Goal: Task Accomplishment & Management: Use online tool/utility

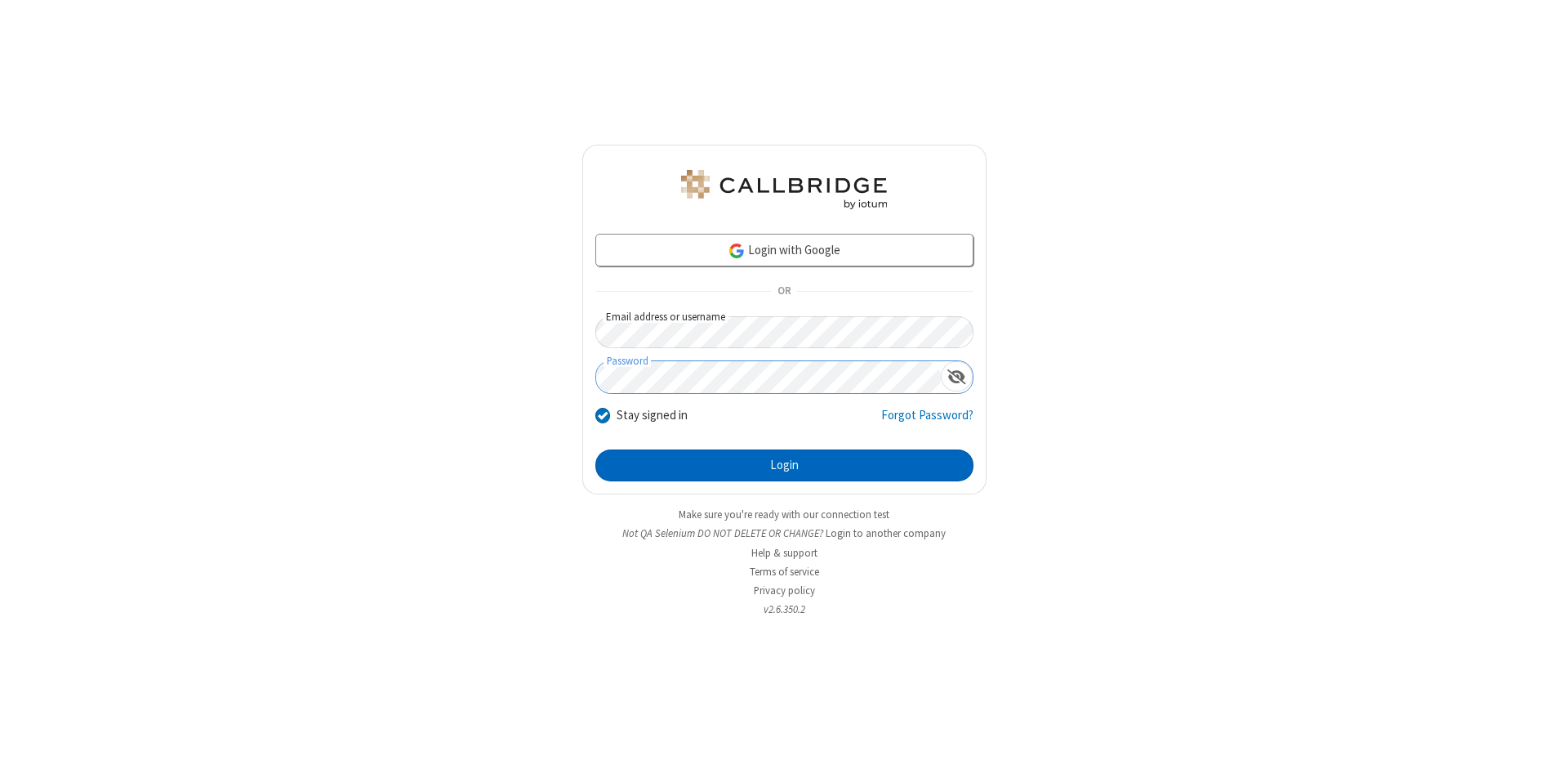
click at [784, 466] on button "Login" at bounding box center [784, 466] width 378 height 33
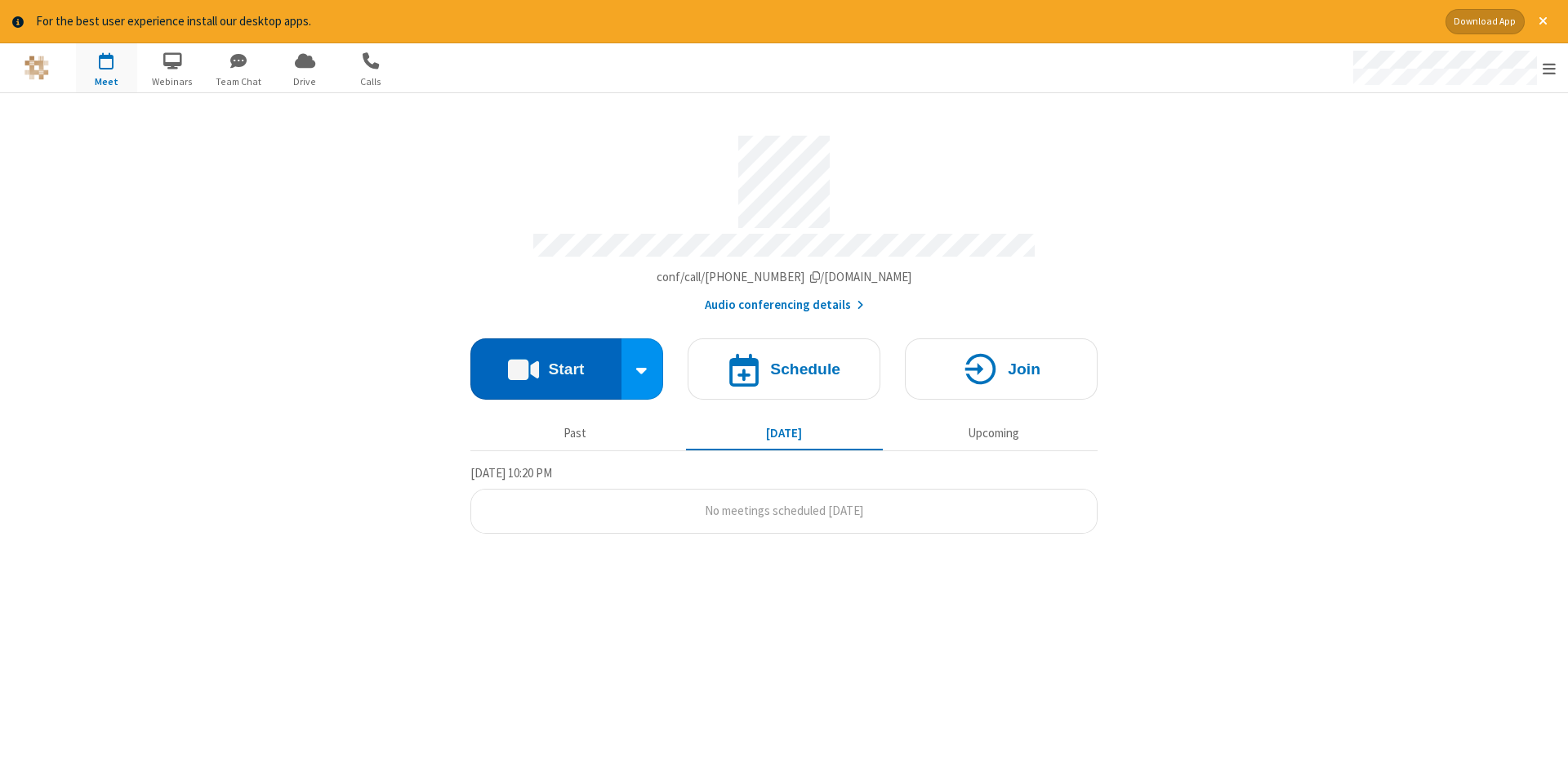
click at [545, 363] on button "Start" at bounding box center [545, 368] width 151 height 61
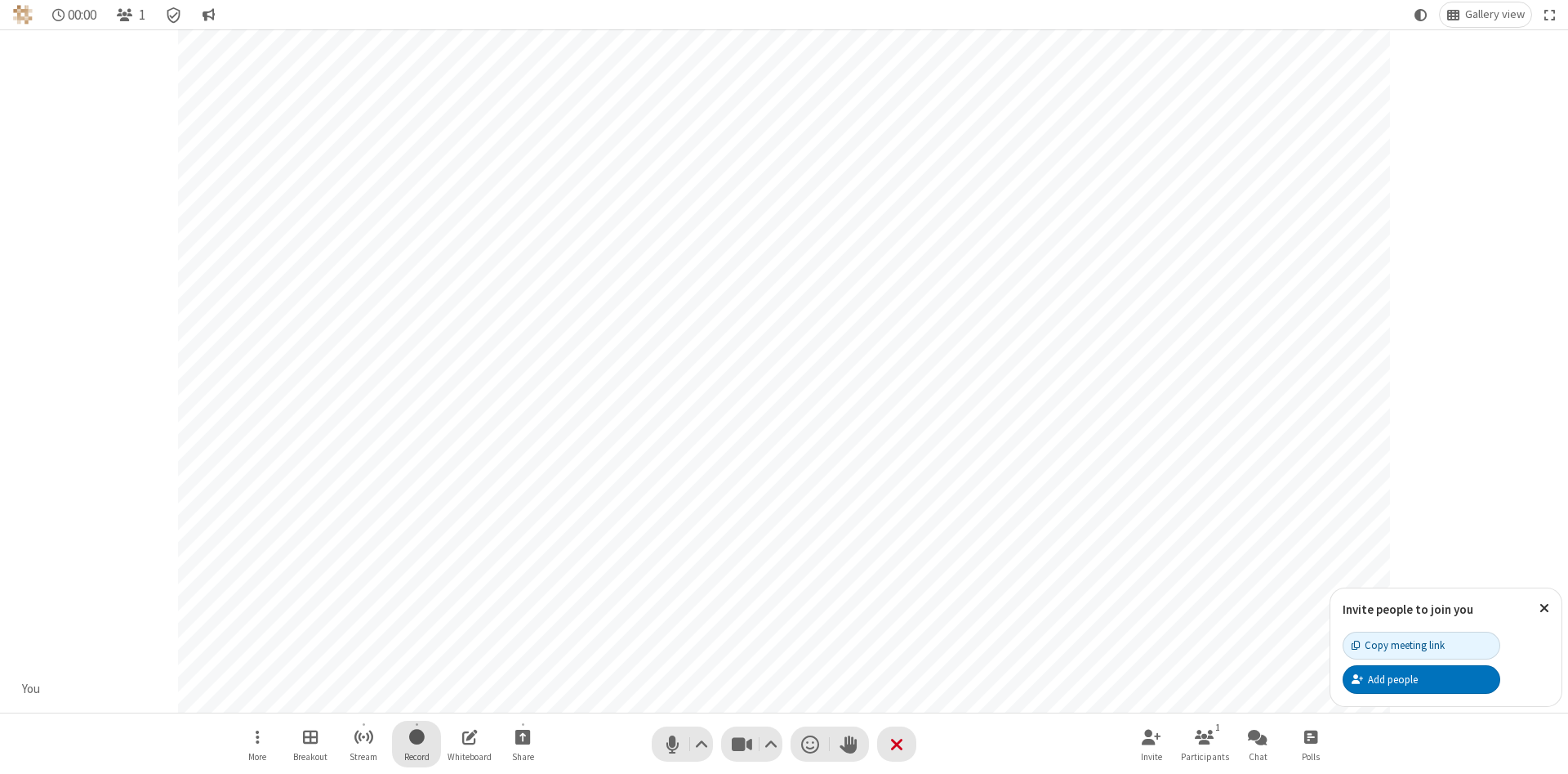
click at [417, 744] on span "Start recording" at bounding box center [417, 736] width 16 height 21
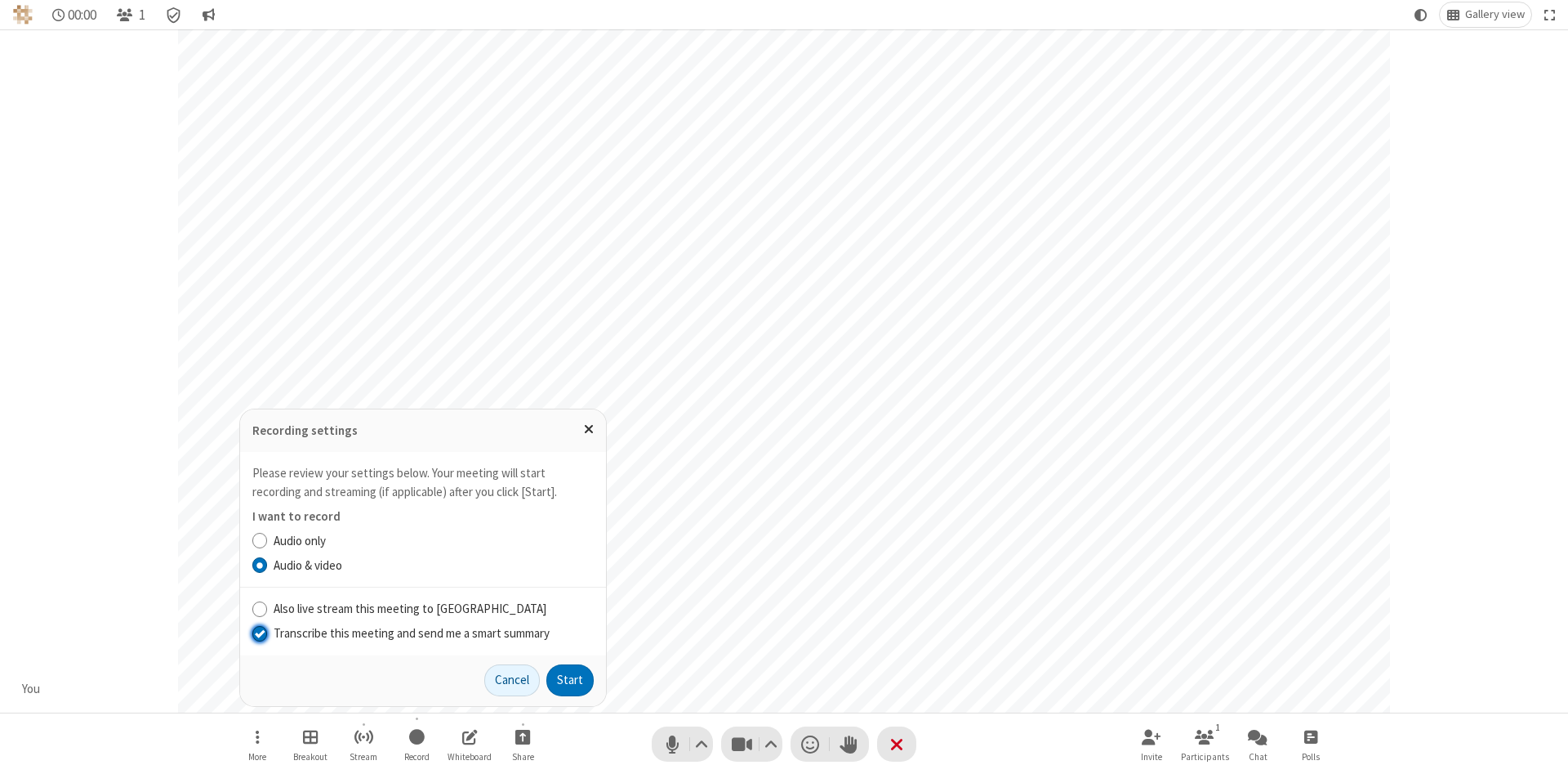
click at [259, 632] on input "Transcribe this meeting and send me a smart summary" at bounding box center [260, 632] width 16 height 17
click at [570, 680] on button "Start" at bounding box center [569, 681] width 47 height 33
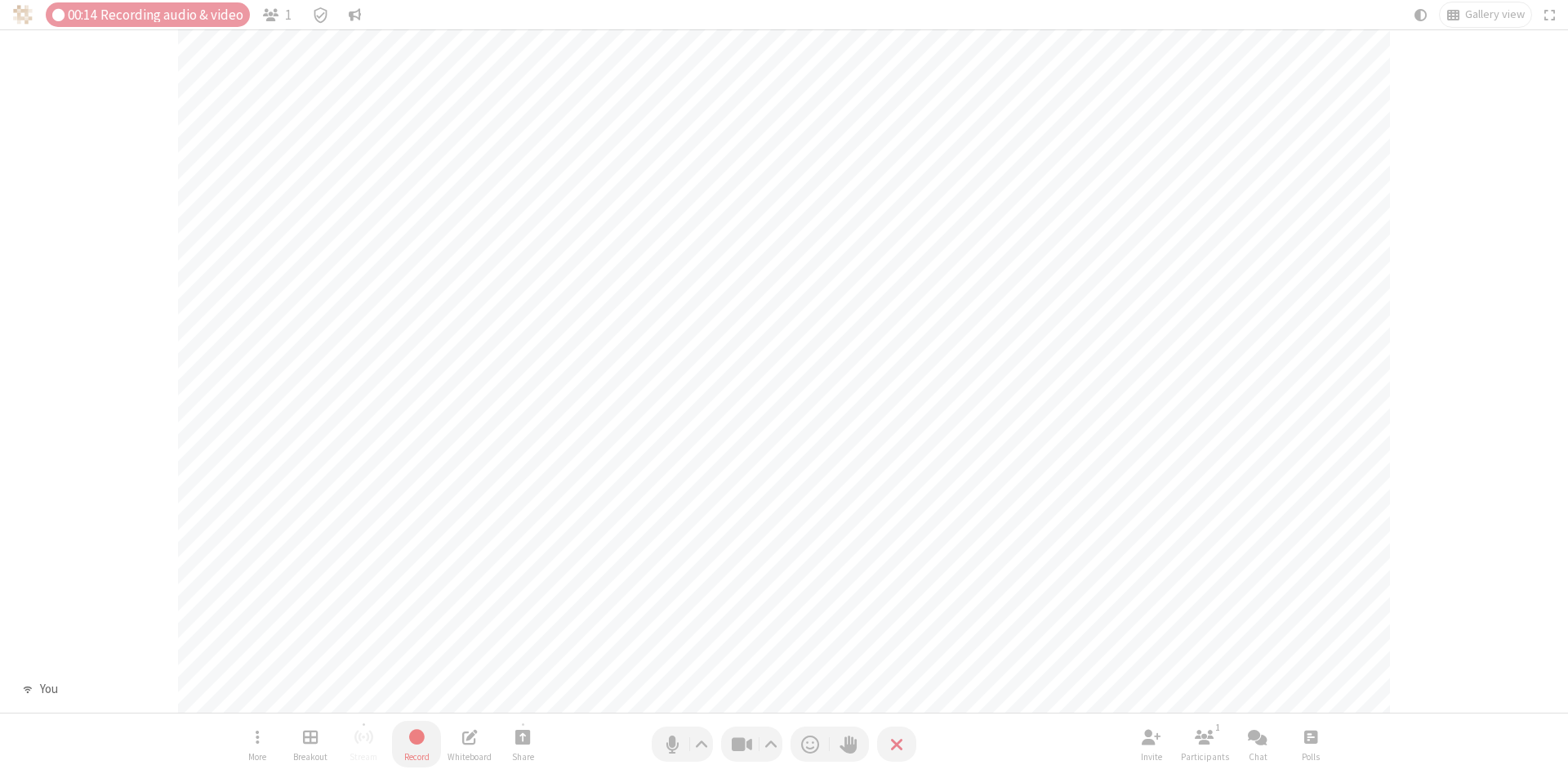
click at [417, 744] on span "Stop recording" at bounding box center [417, 736] width 19 height 21
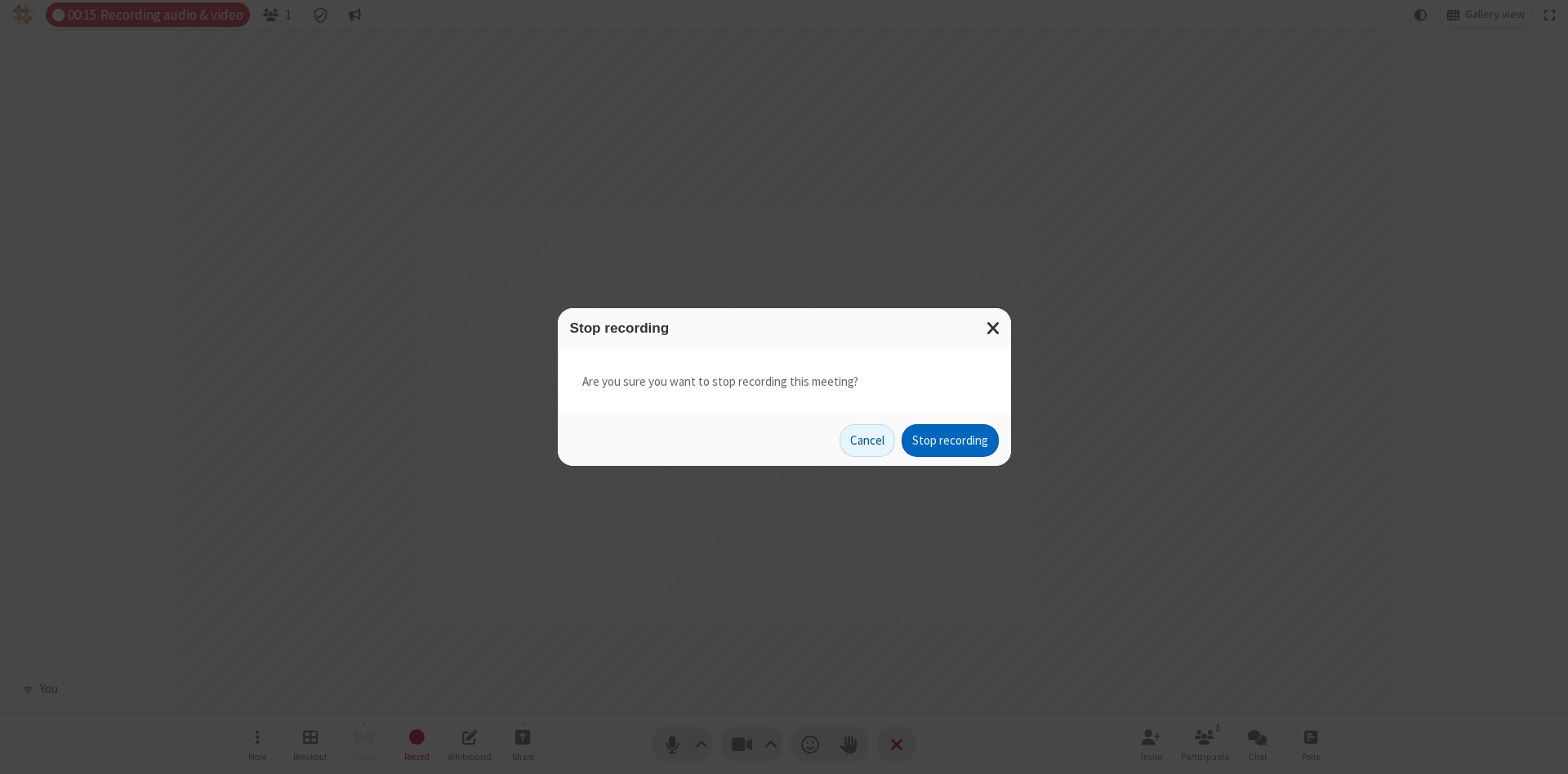
click at [950, 440] on button "Stop recording" at bounding box center [950, 441] width 97 height 33
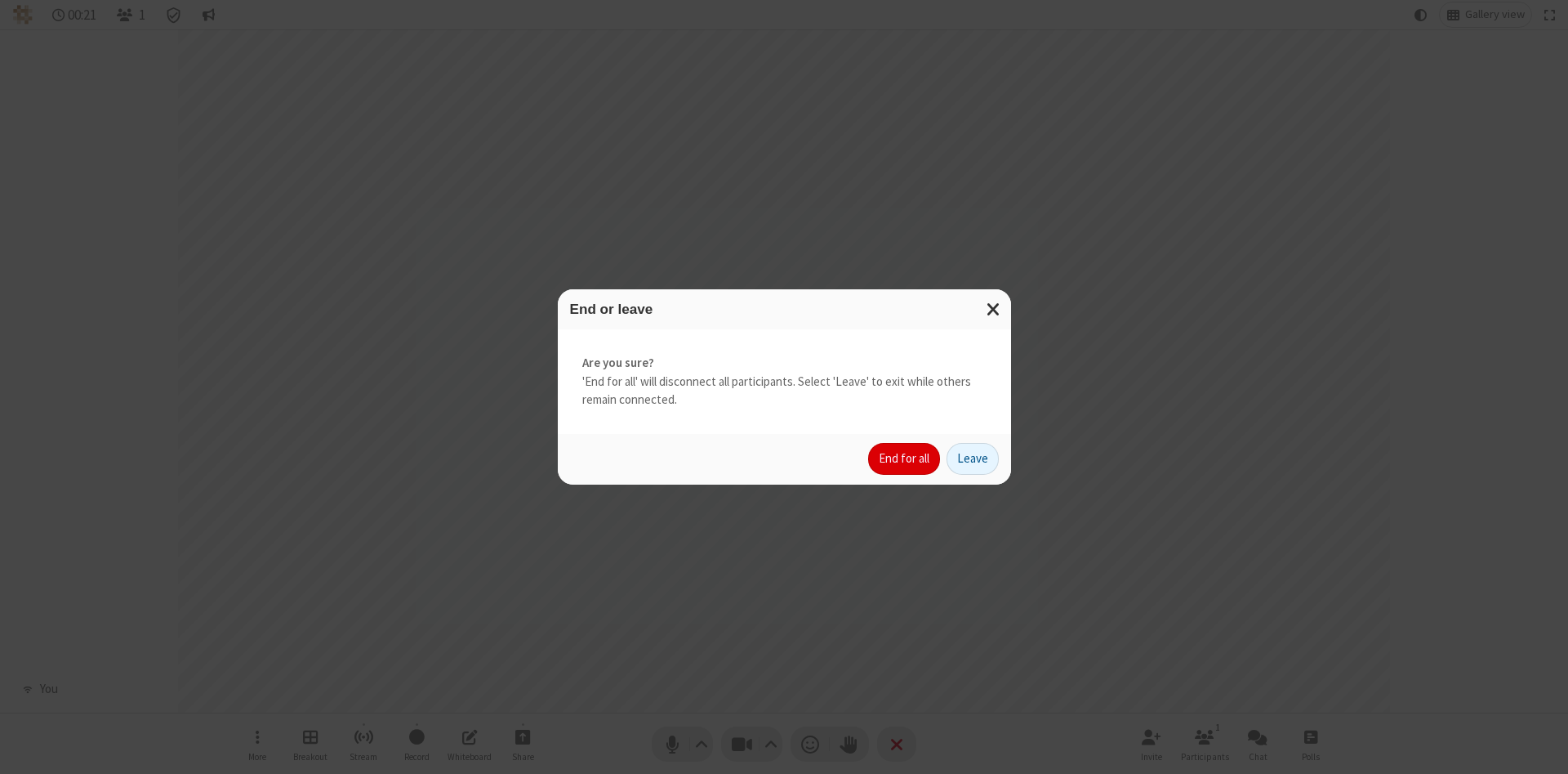
click at [905, 458] on button "End for all" at bounding box center [904, 459] width 72 height 33
